Goal: Information Seeking & Learning: Check status

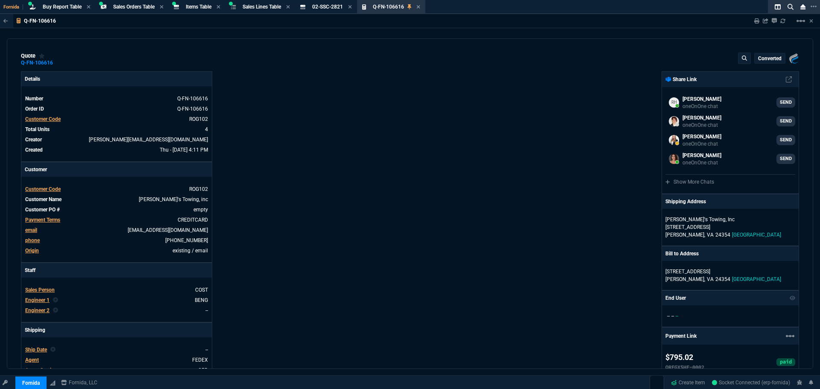
select select "9: OCAM"
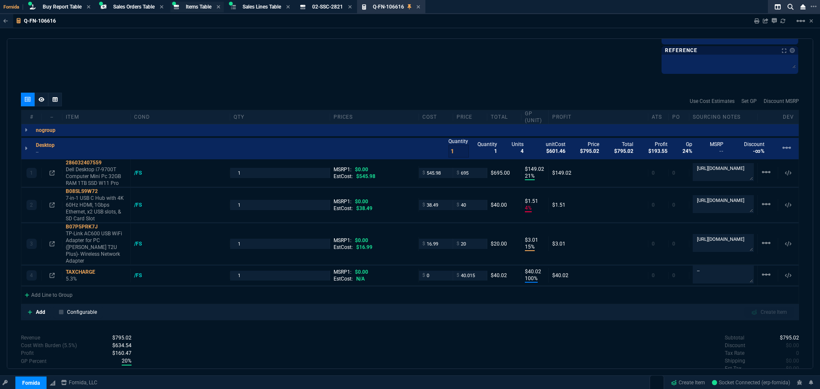
click at [199, 8] on span "Items Table" at bounding box center [199, 7] width 26 height 6
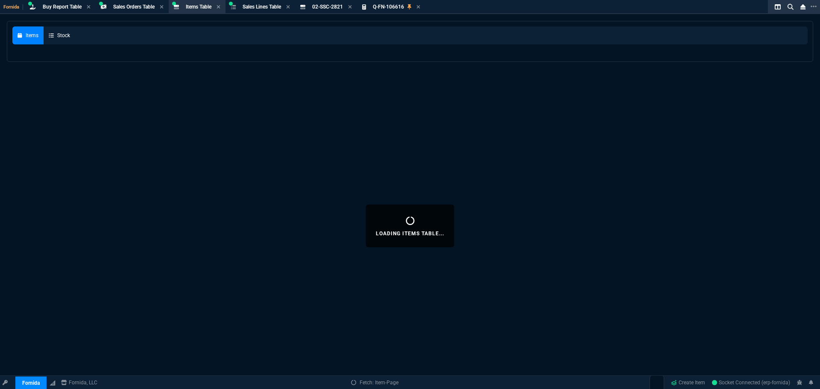
select select
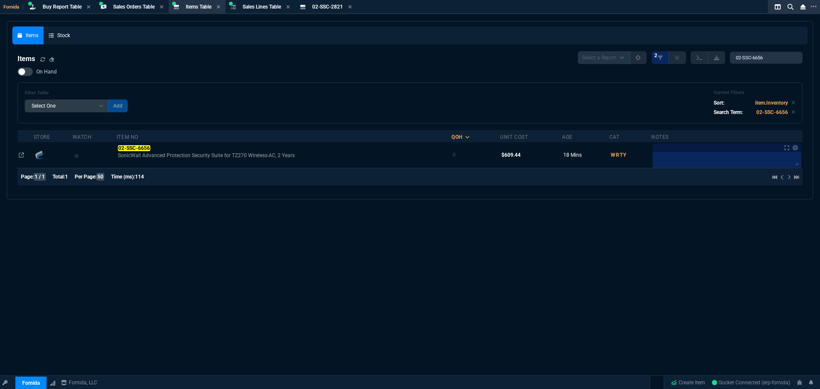
drag, startPoint x: 762, startPoint y: 49, endPoint x: 667, endPoint y: 38, distance: 95.8
click at [672, 40] on div "Items Stock Items Select a Report NEW QUERY 2 02-SSC-6656 On Hand Filter Table …" at bounding box center [409, 109] width 795 height 167
click at [766, 58] on input "02-SSC-6656" at bounding box center [766, 58] width 73 height 12
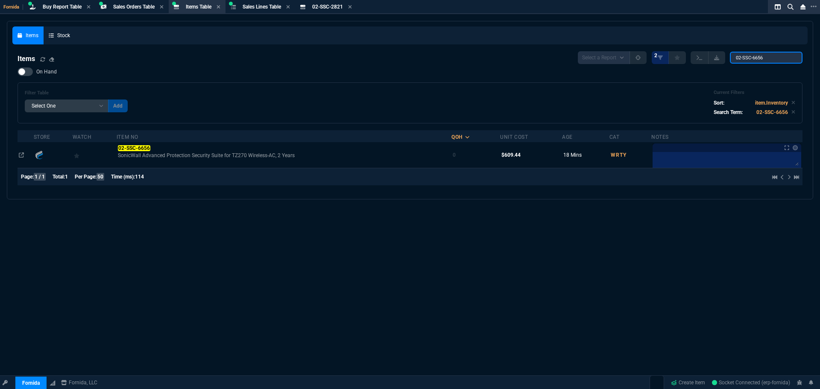
click at [766, 58] on input "02-SSC-6656" at bounding box center [766, 58] width 73 height 12
click at [765, 59] on input "02-SSC-6656" at bounding box center [766, 58] width 73 height 12
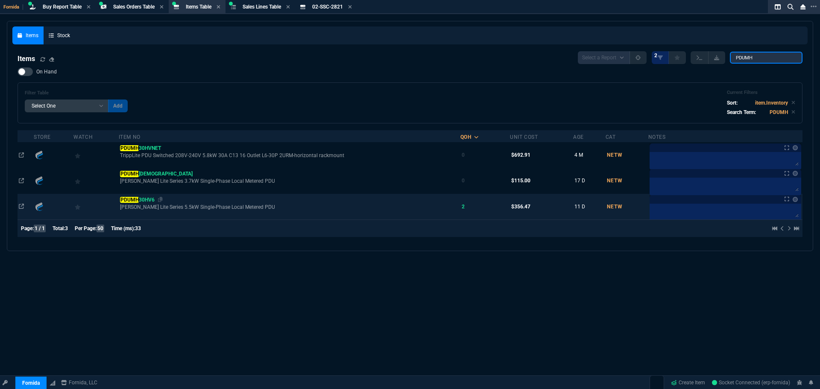
type input "PDUMH"
click at [139, 202] on mark "PDUMH" at bounding box center [129, 200] width 19 height 6
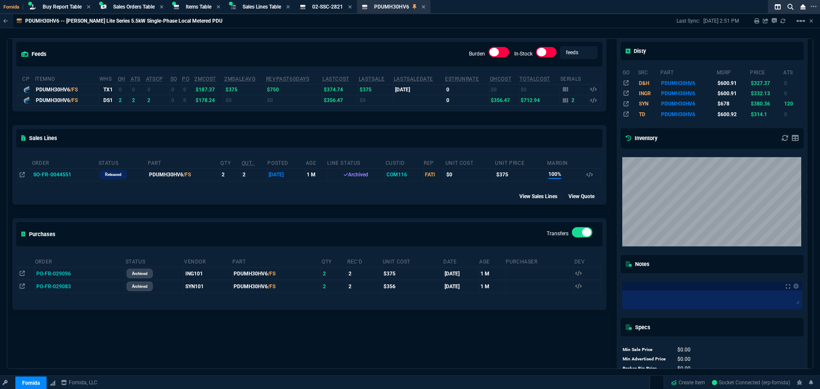
scroll to position [0, 0]
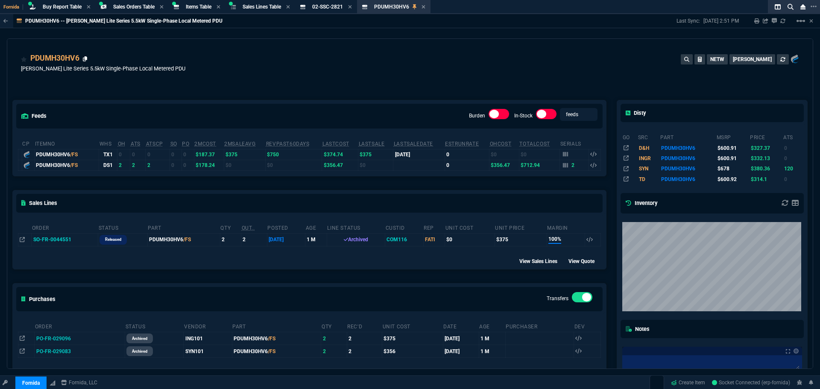
click at [84, 59] on icon at bounding box center [85, 58] width 5 height 5
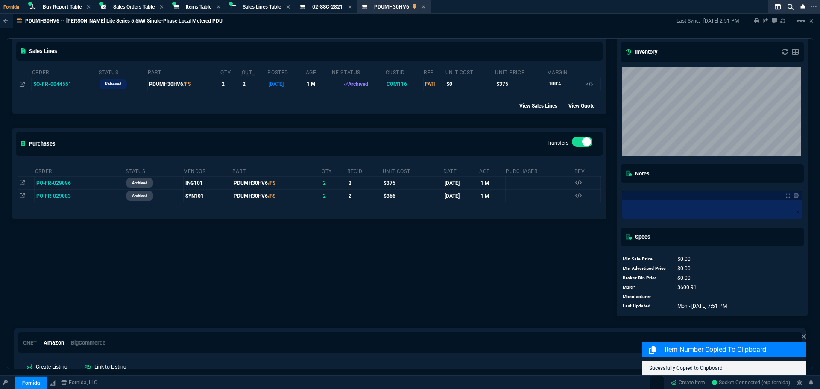
scroll to position [203, 0]
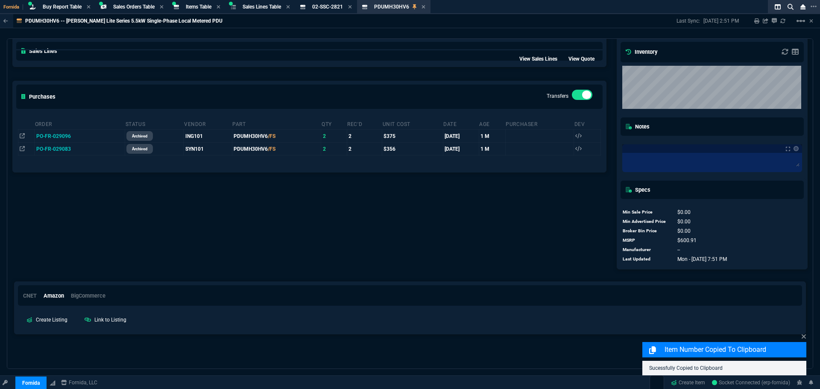
click at [218, 184] on div "feeds Burden In-Stock feeds prices cp ItemNo WHS OH ATS ATSCP SO PO 2MCost 2MSa…" at bounding box center [309, 77] width 604 height 396
click at [20, 150] on icon at bounding box center [22, 148] width 5 height 5
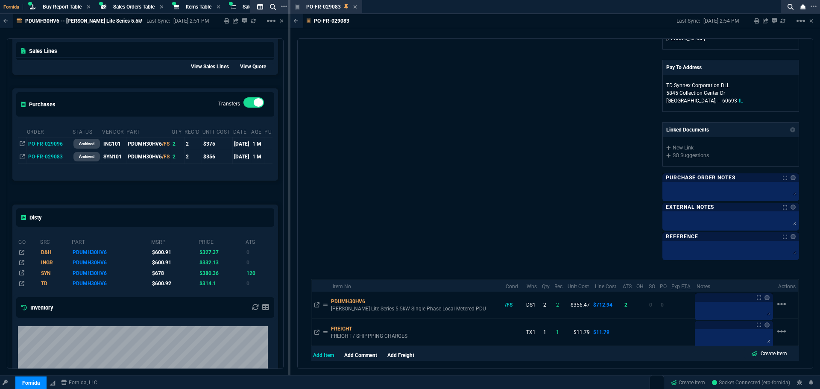
scroll to position [275, 0]
click at [354, 9] on icon at bounding box center [355, 6] width 4 height 5
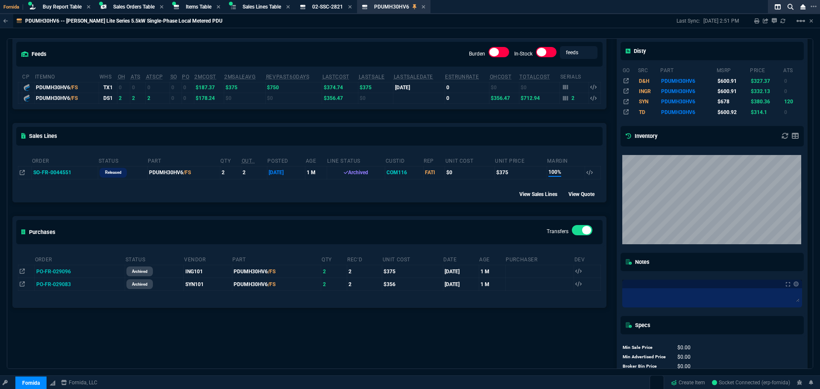
scroll to position [192, 0]
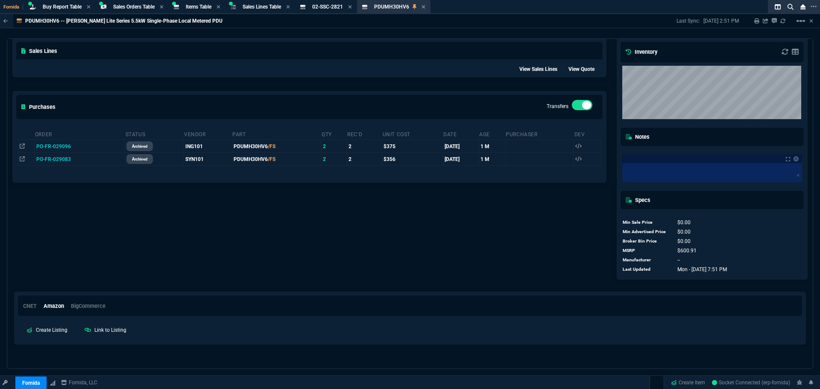
drag, startPoint x: 176, startPoint y: 64, endPoint x: 164, endPoint y: 59, distance: 12.6
click at [174, 64] on div "View Sales Lines View Quote" at bounding box center [309, 68] width 593 height 18
click at [74, 158] on icon at bounding box center [76, 158] width 5 height 5
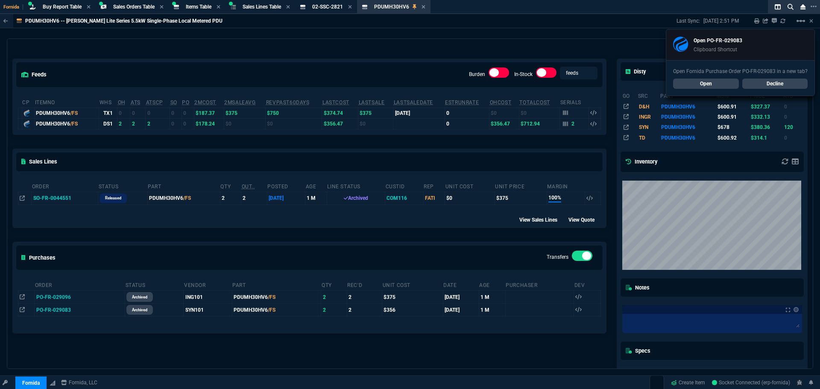
scroll to position [53, 0]
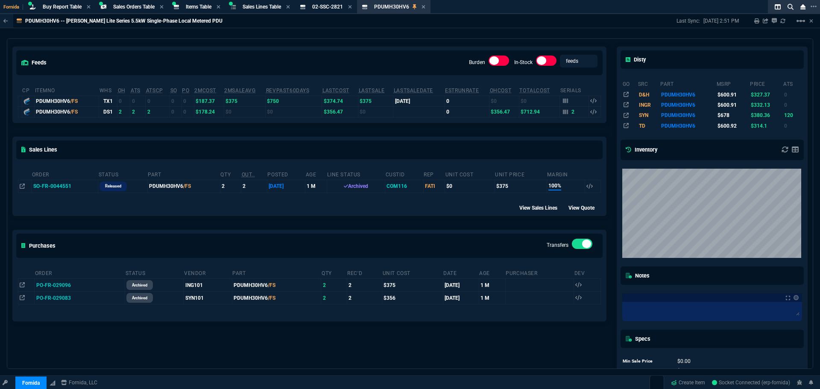
click at [19, 300] on td at bounding box center [26, 298] width 16 height 13
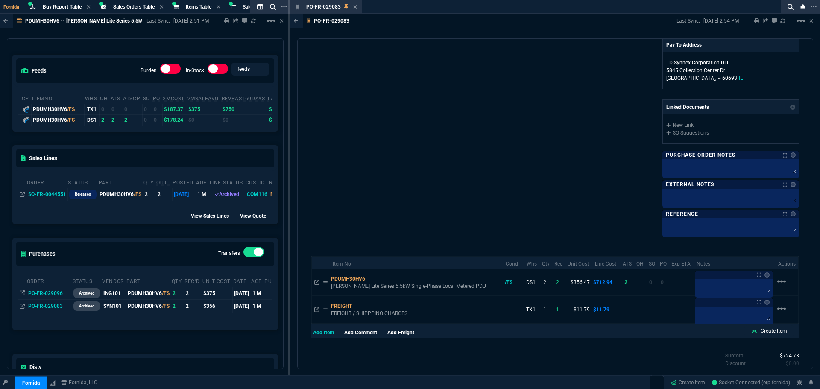
scroll to position [340, 0]
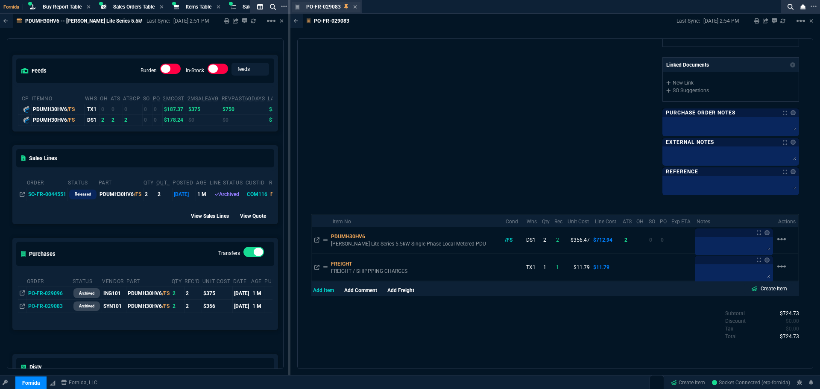
click at [357, 9] on div "PO-FR-029083 Purchase Order" at bounding box center [326, 7] width 68 height 11
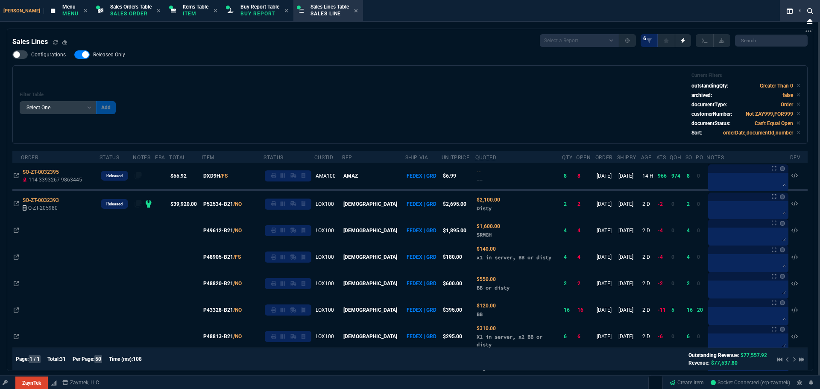
select select "9: OCAM"
select select
click at [247, 61] on div "Configurations Released Only Filter Table Select One Add Filter () Age () ATS (…" at bounding box center [409, 97] width 795 height 94
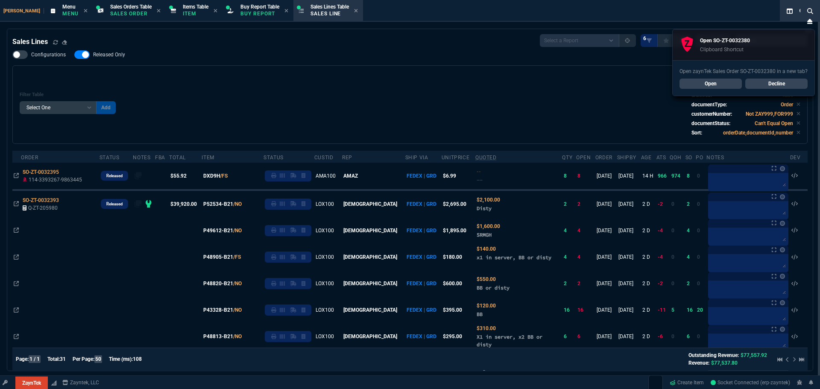
click at [727, 84] on link "Open" at bounding box center [711, 84] width 62 height 10
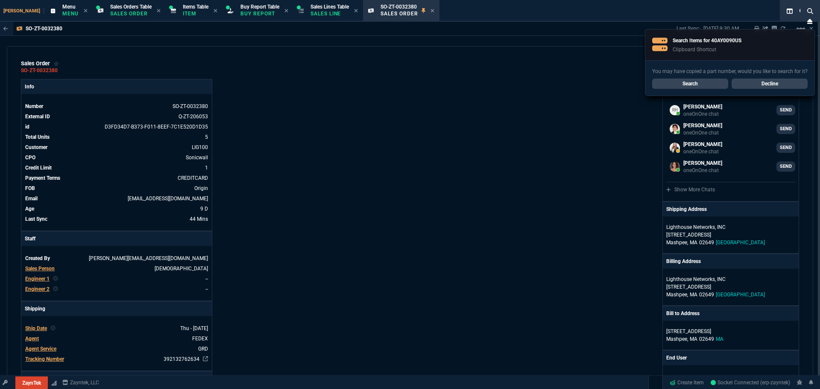
click at [695, 79] on link "Search" at bounding box center [690, 84] width 76 height 10
